Goal: Task Accomplishment & Management: Manage account settings

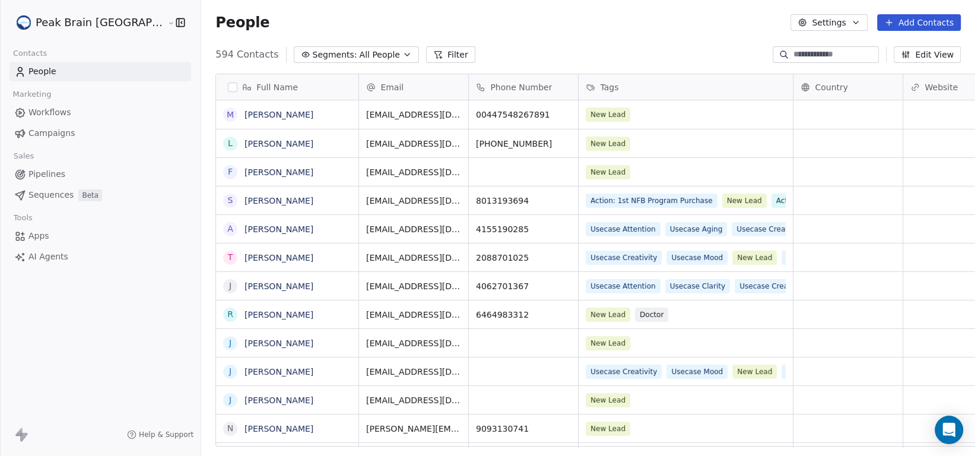
scroll to position [391, 805]
click at [834, 26] on button "Settings" at bounding box center [828, 22] width 77 height 17
click at [836, 47] on span "Contact Properties" at bounding box center [861, 48] width 77 height 12
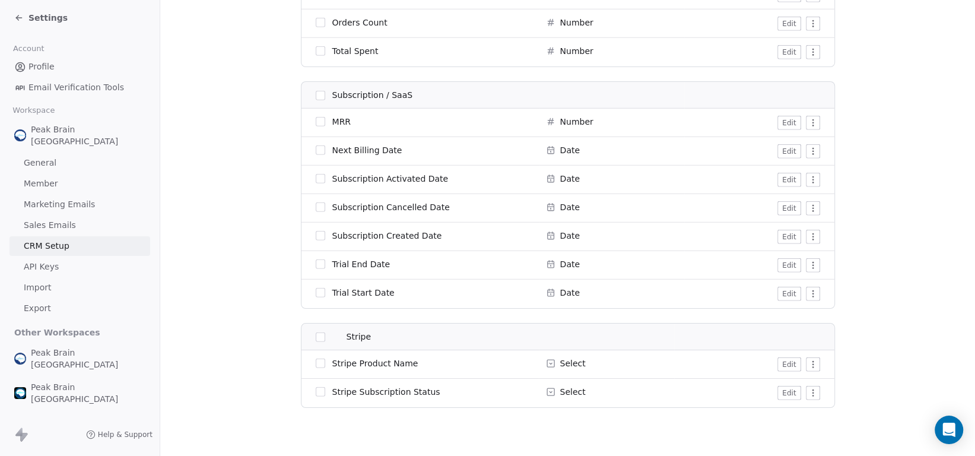
scroll to position [2672, 0]
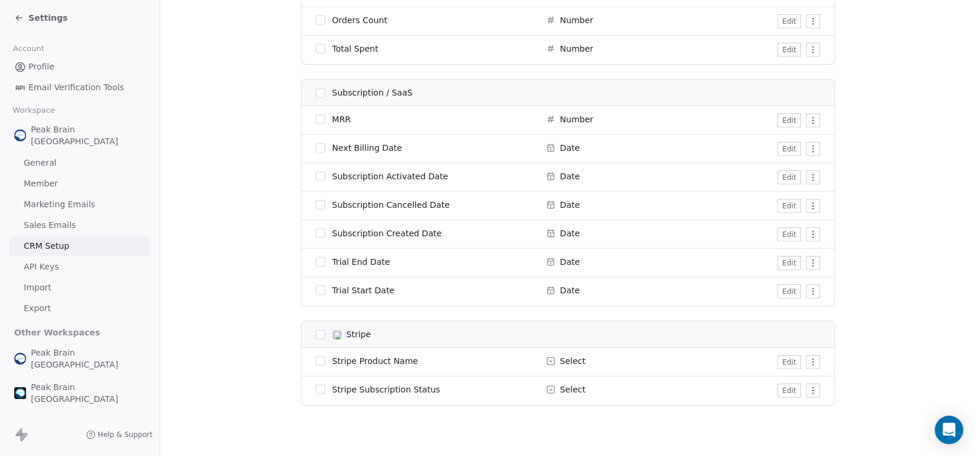
click at [366, 364] on span "Stripe Product Name" at bounding box center [375, 361] width 86 height 12
click at [547, 362] on icon at bounding box center [550, 360] width 7 height 7
click at [788, 362] on button "Edit" at bounding box center [788, 362] width 23 height 14
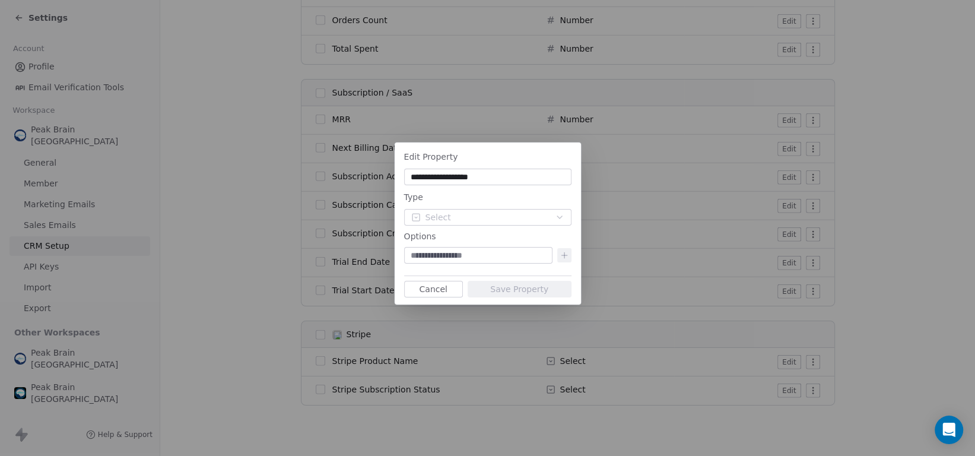
click at [422, 287] on button "Cancel" at bounding box center [433, 289] width 59 height 17
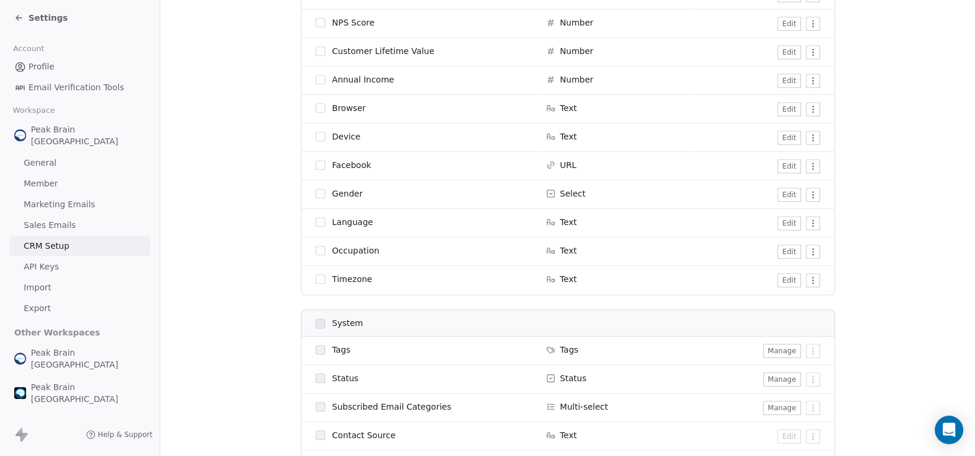
scroll to position [0, 0]
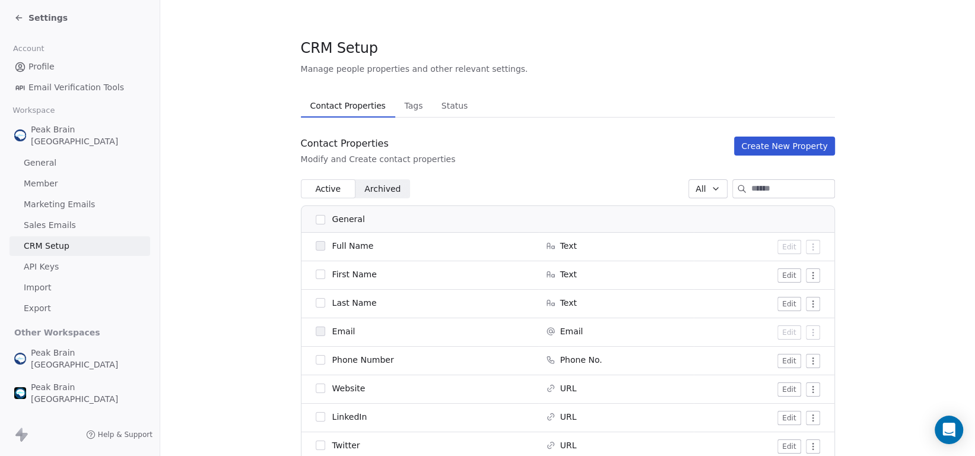
click at [17, 16] on icon at bounding box center [17, 16] width 2 height 2
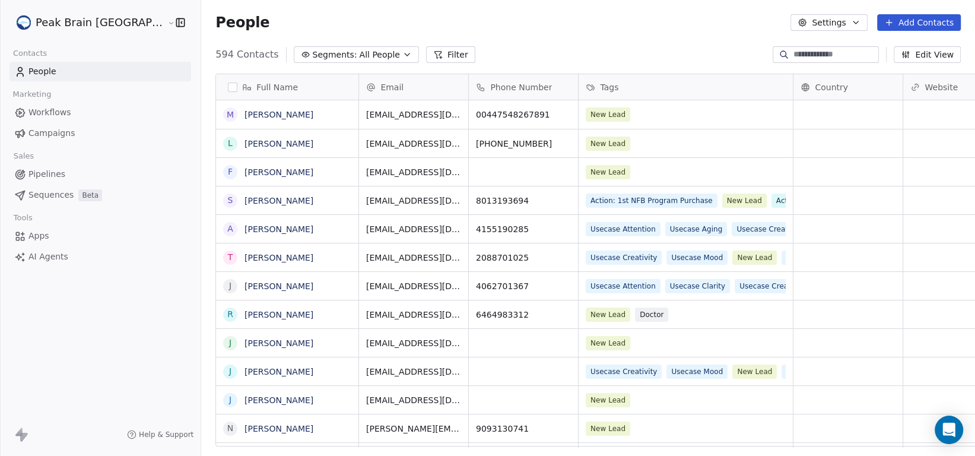
scroll to position [391, 805]
click at [806, 18] on icon "button" at bounding box center [801, 22] width 9 height 9
click at [117, 21] on html "Peak Brain [GEOGRAPHIC_DATA] Contacts People Marketing Workflows Campaigns Sale…" at bounding box center [487, 228] width 975 height 456
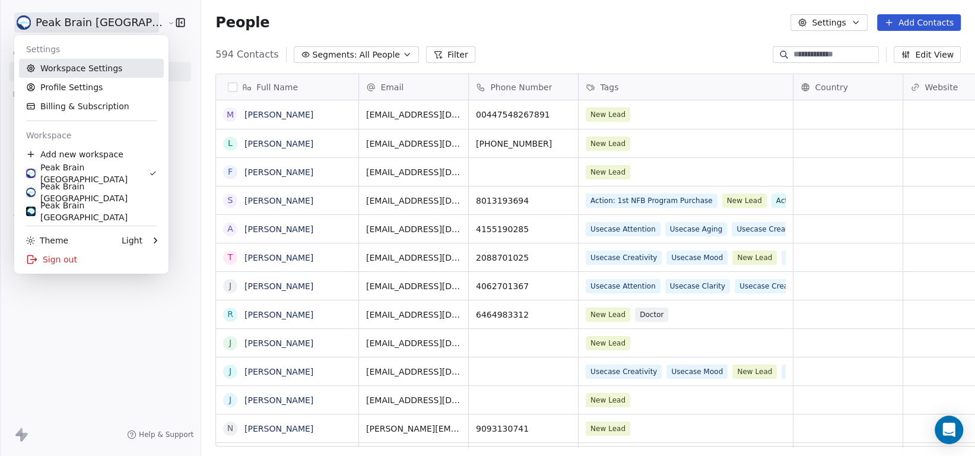
click at [104, 66] on link "Workspace Settings" at bounding box center [91, 68] width 145 height 19
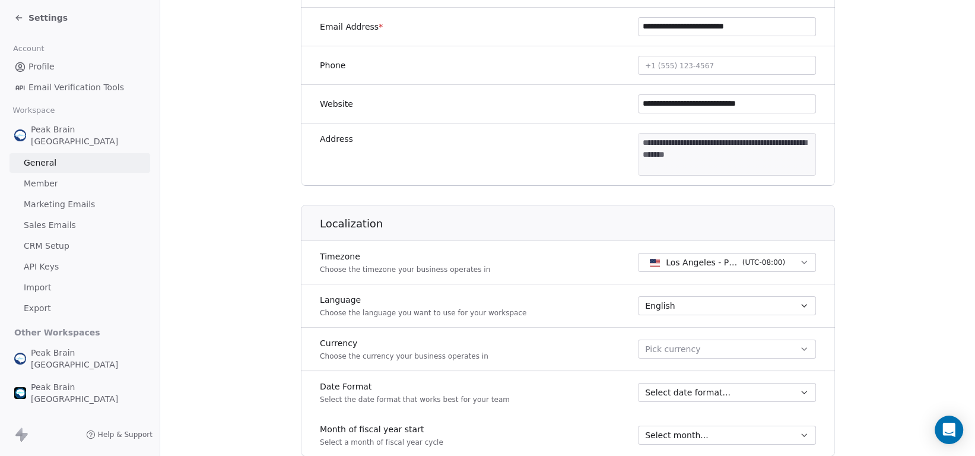
scroll to position [573, 0]
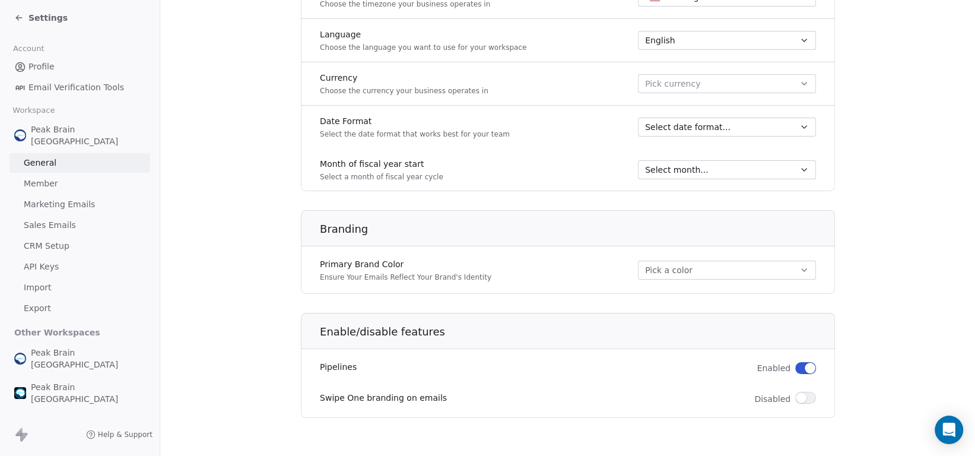
click at [49, 260] on span "API Keys" at bounding box center [41, 266] width 35 height 12
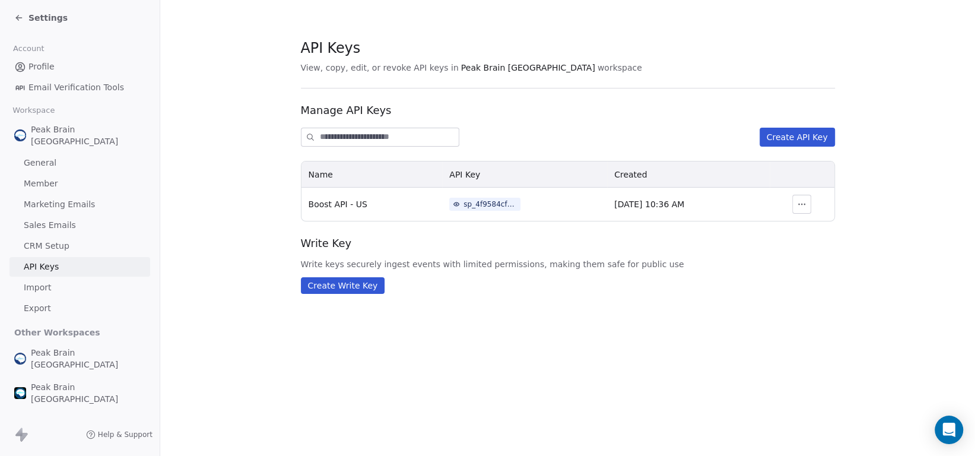
click at [803, 205] on icon "button" at bounding box center [801, 203] width 9 height 9
click at [469, 237] on span "Write Key" at bounding box center [568, 242] width 534 height 15
click at [784, 135] on button "Create API Key" at bounding box center [796, 137] width 75 height 19
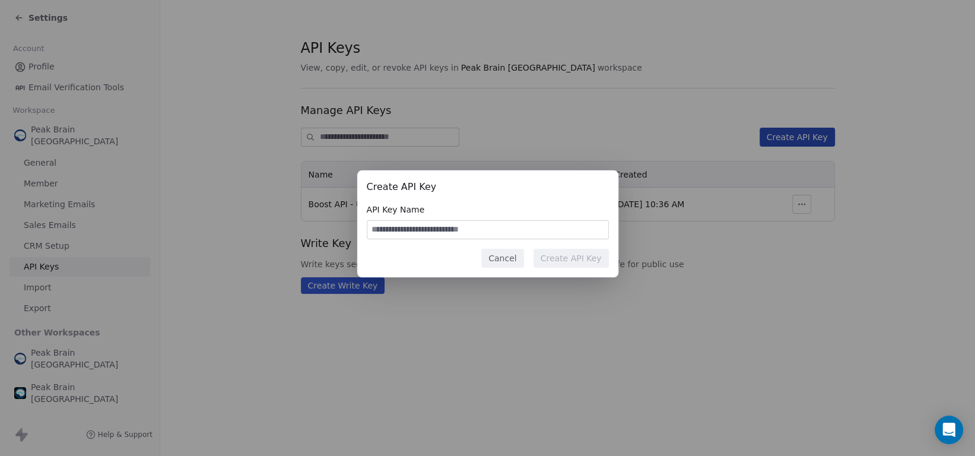
paste input "**********"
type input "**********"
click at [563, 257] on button "Create API Key" at bounding box center [570, 258] width 75 height 19
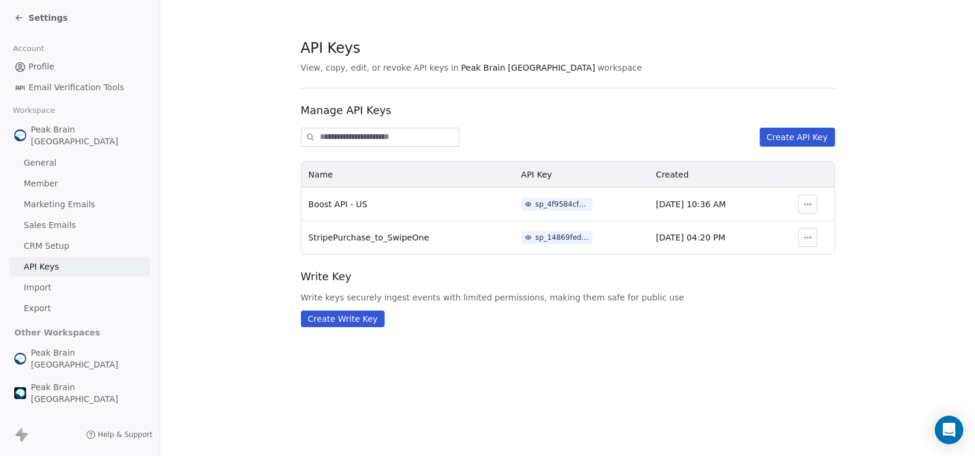
click at [535, 237] on div "sp_14869fededbb487b8fe5fdb3b6788f4f" at bounding box center [561, 237] width 53 height 11
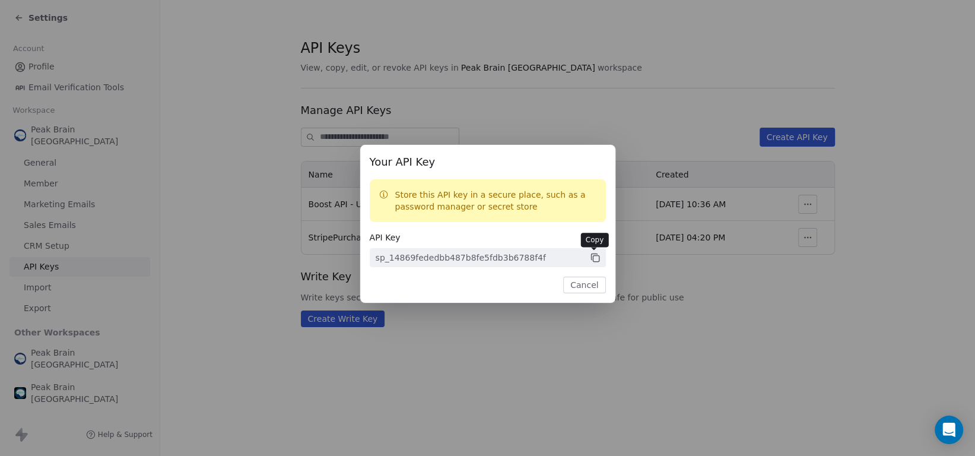
click at [590, 256] on icon at bounding box center [595, 257] width 11 height 11
